Goal: Task Accomplishment & Management: Use online tool/utility

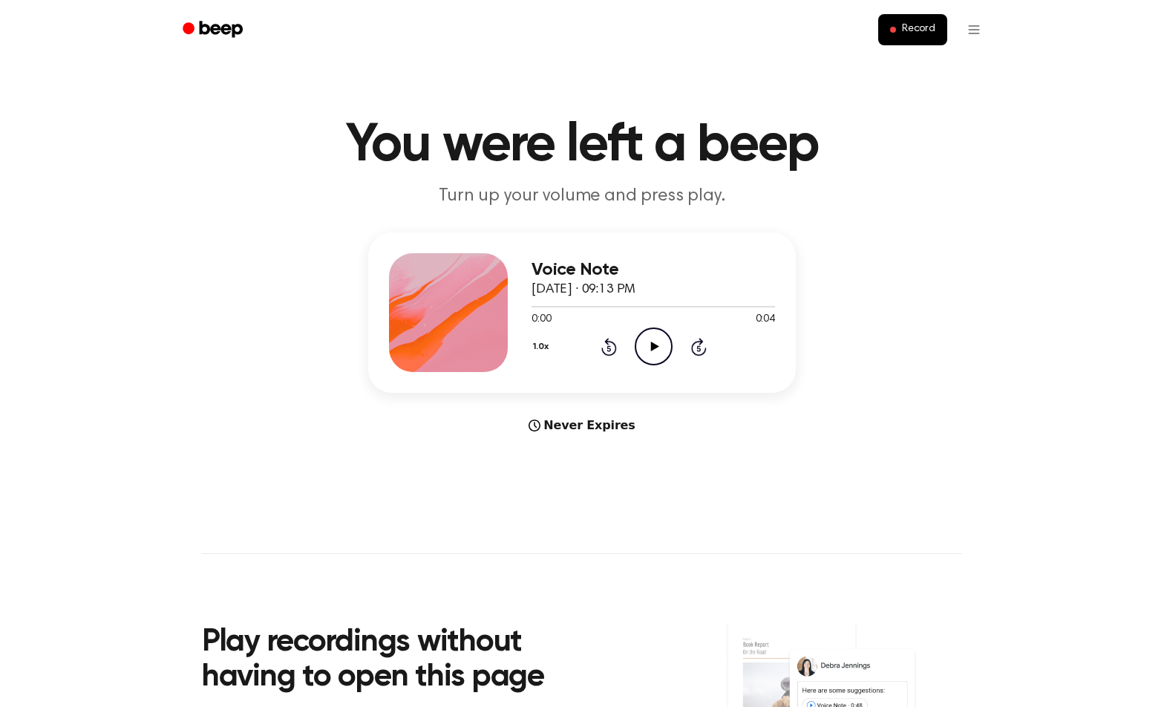
click at [969, 25] on html "Record You were left a beep Turn up your volume and press play. Voice Note Sept…" at bounding box center [582, 584] width 1164 height 1169
click at [964, 60] on link "Recording History" at bounding box center [944, 66] width 92 height 25
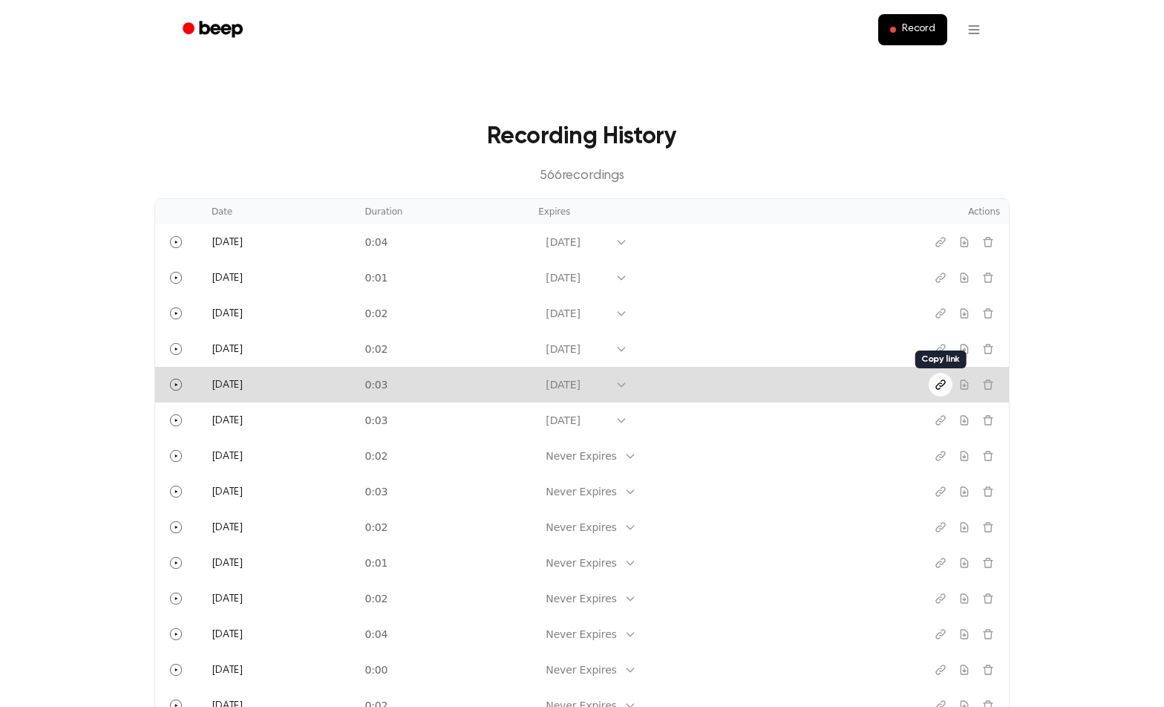
click at [939, 388] on icon "Copy link" at bounding box center [941, 385] width 12 height 12
